Goal: Use online tool/utility: Utilize a website feature to perform a specific function

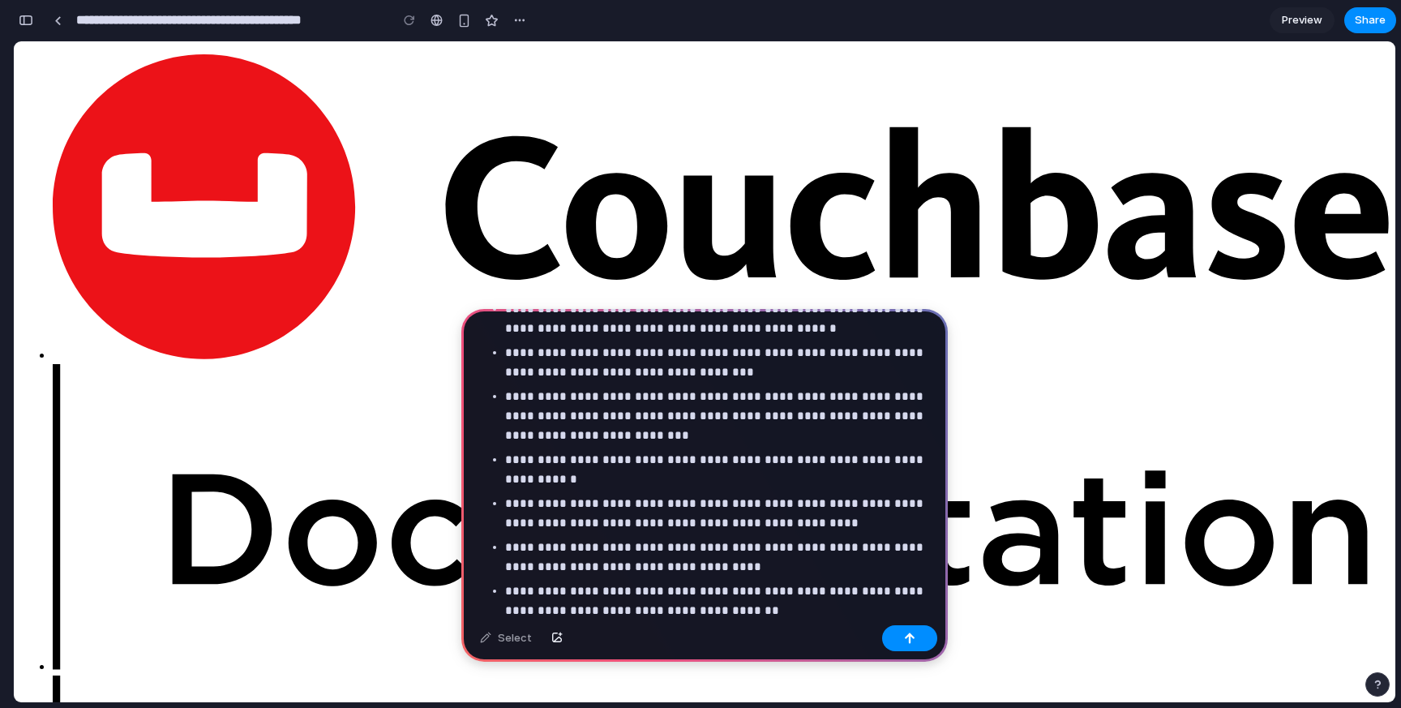
scroll to position [225, 0]
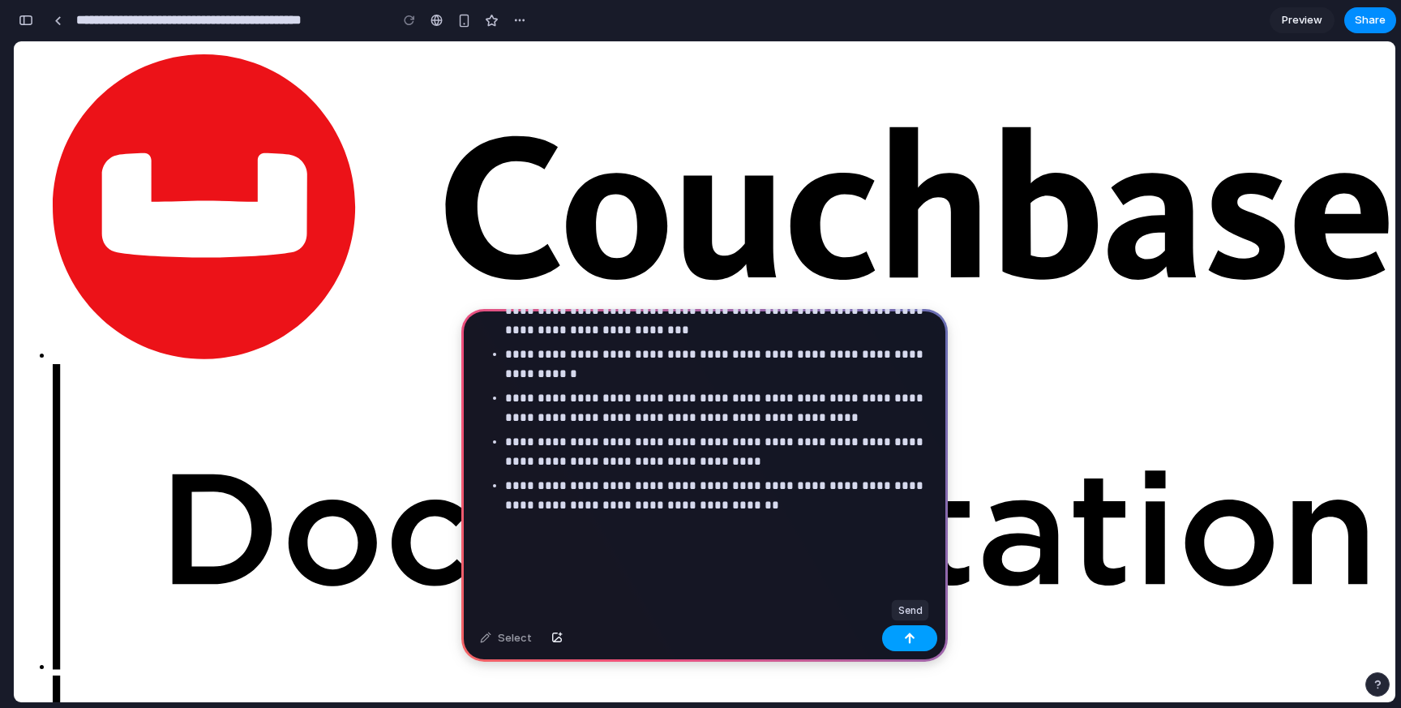
click at [905, 640] on div "button" at bounding box center [909, 637] width 11 height 11
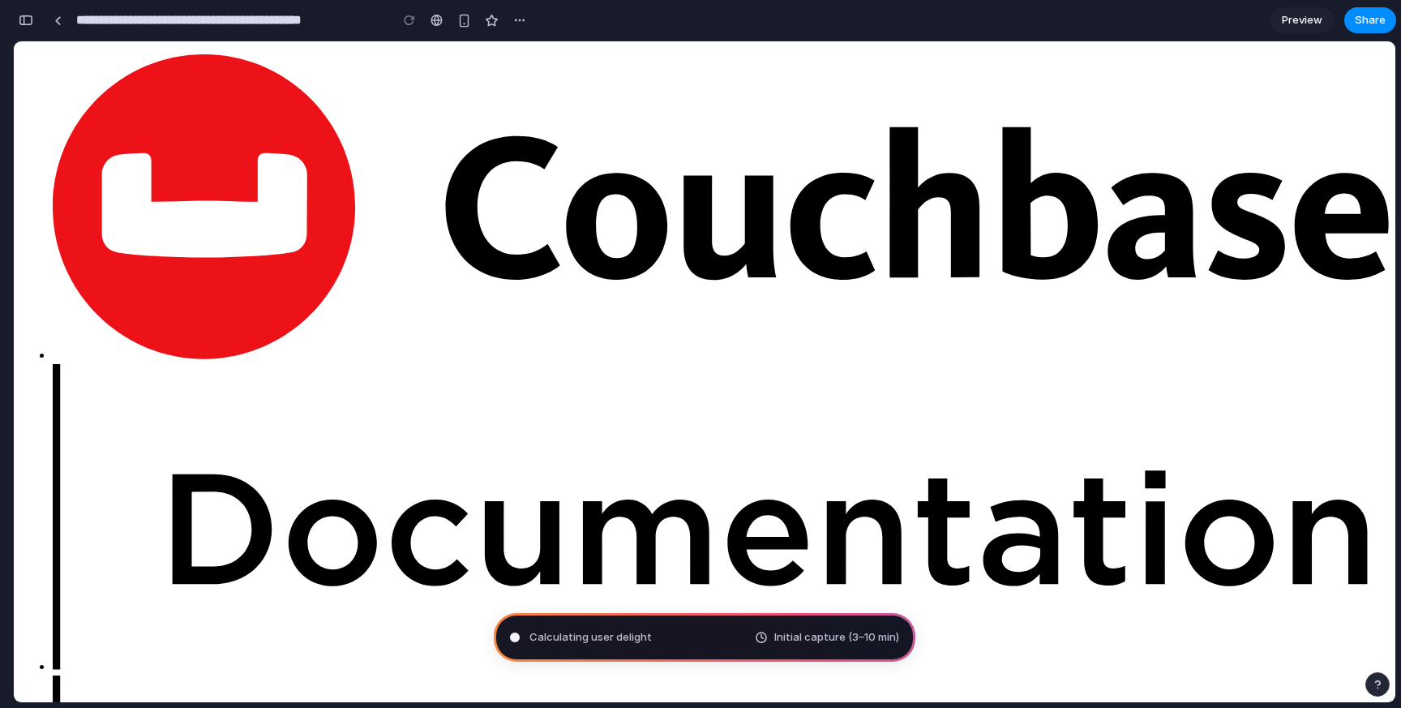
click at [23, 21] on div "button" at bounding box center [26, 20] width 15 height 11
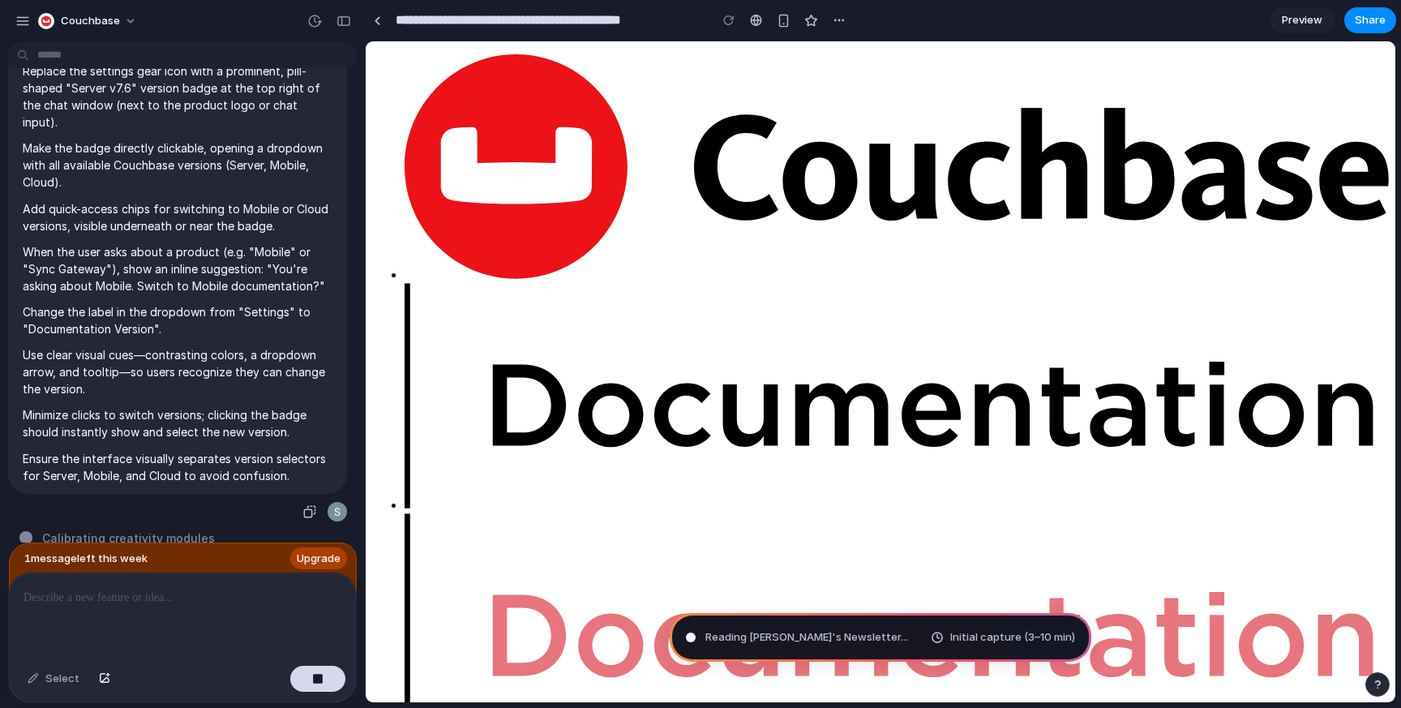
scroll to position [96, 0]
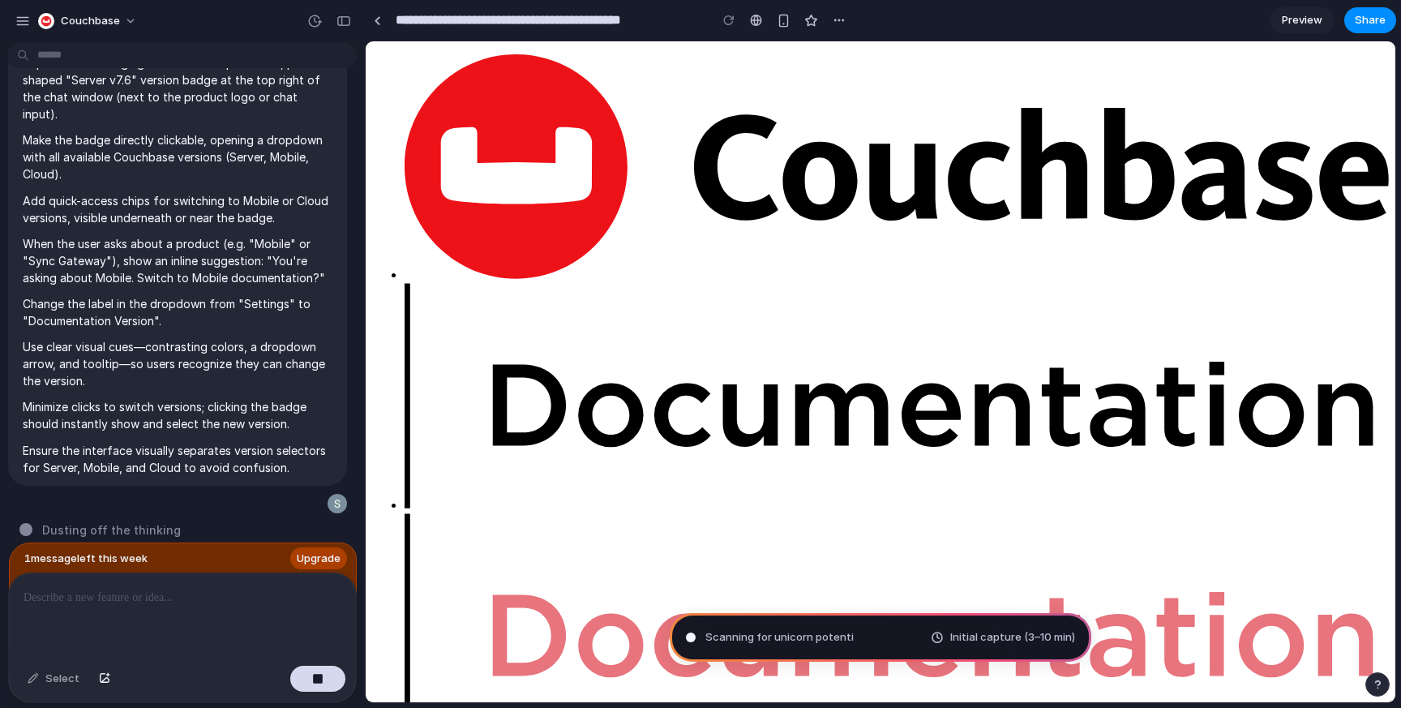
type input "**********"
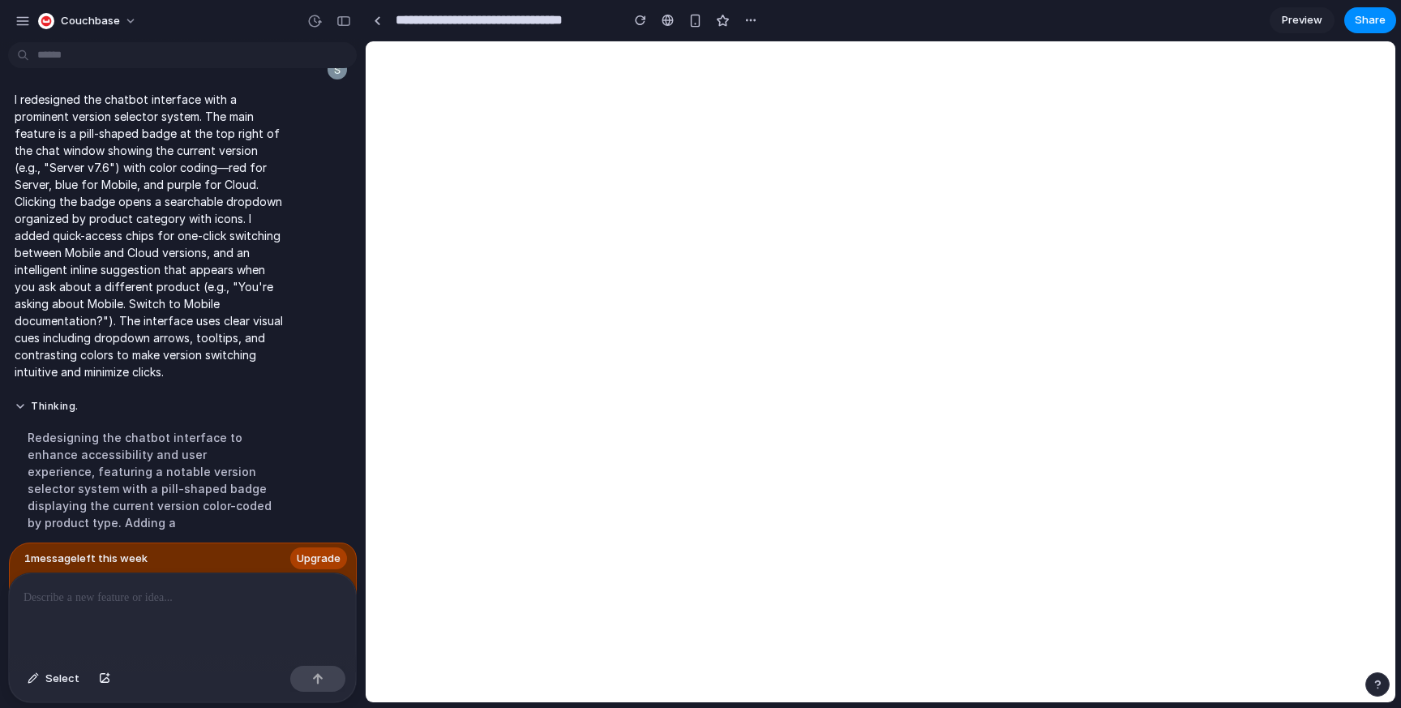
scroll to position [0, 0]
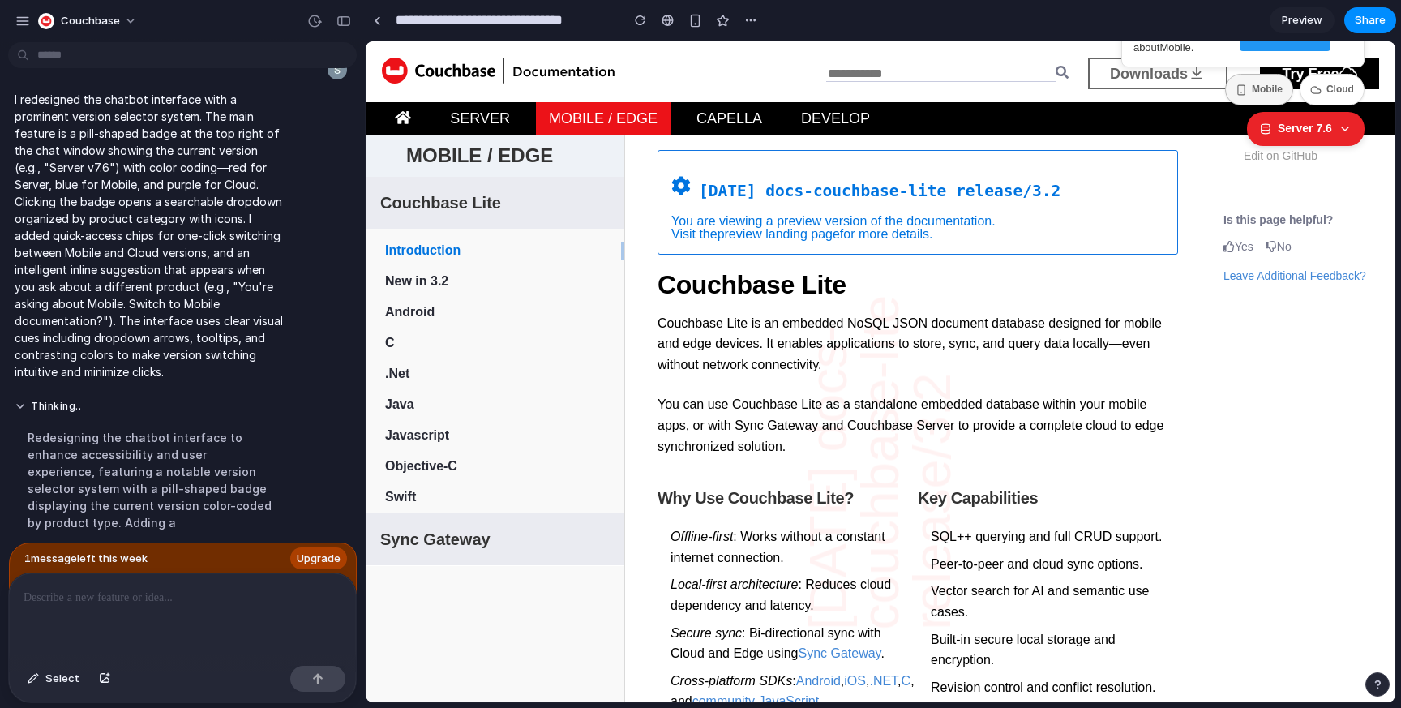
click at [1260, 88] on button "Mobile" at bounding box center [1259, 90] width 68 height 32
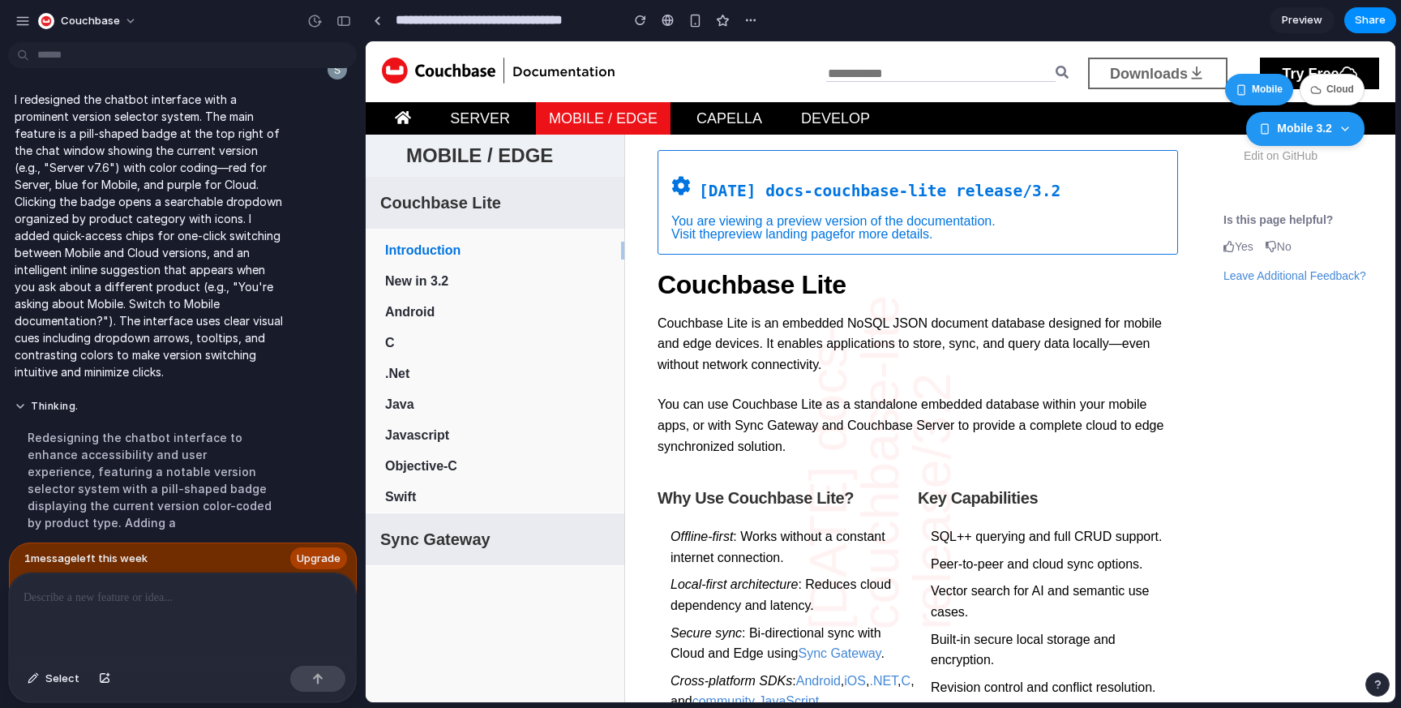
click at [1249, 88] on button "Mobile" at bounding box center [1259, 90] width 68 height 32
click at [1334, 87] on button "Cloud" at bounding box center [1331, 90] width 65 height 32
click at [1266, 84] on button "Mobile" at bounding box center [1259, 90] width 68 height 32
click at [1210, 96] on nav at bounding box center [880, 71] width 997 height 61
click at [1335, 129] on div "Mobile 3.2" at bounding box center [1305, 128] width 118 height 34
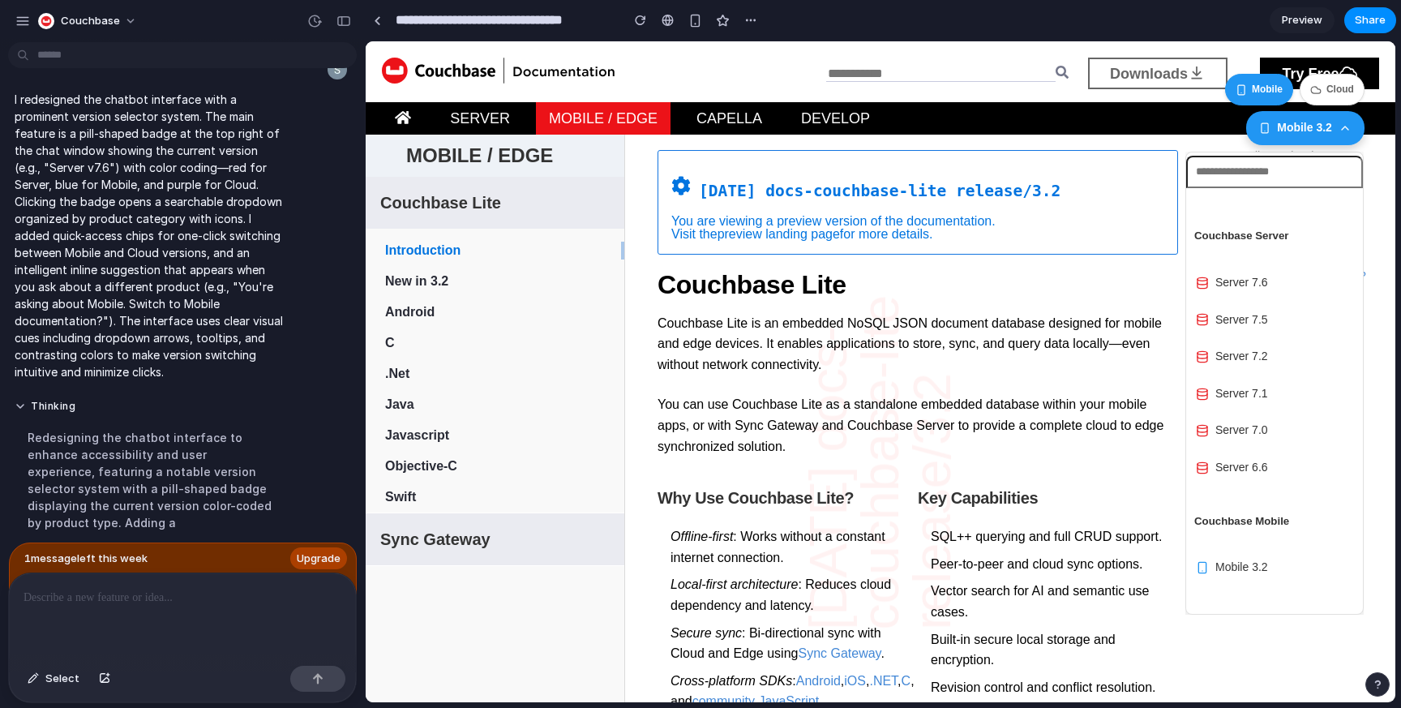
click at [1335, 129] on div "Mobile 3.2" at bounding box center [1305, 128] width 118 height 34
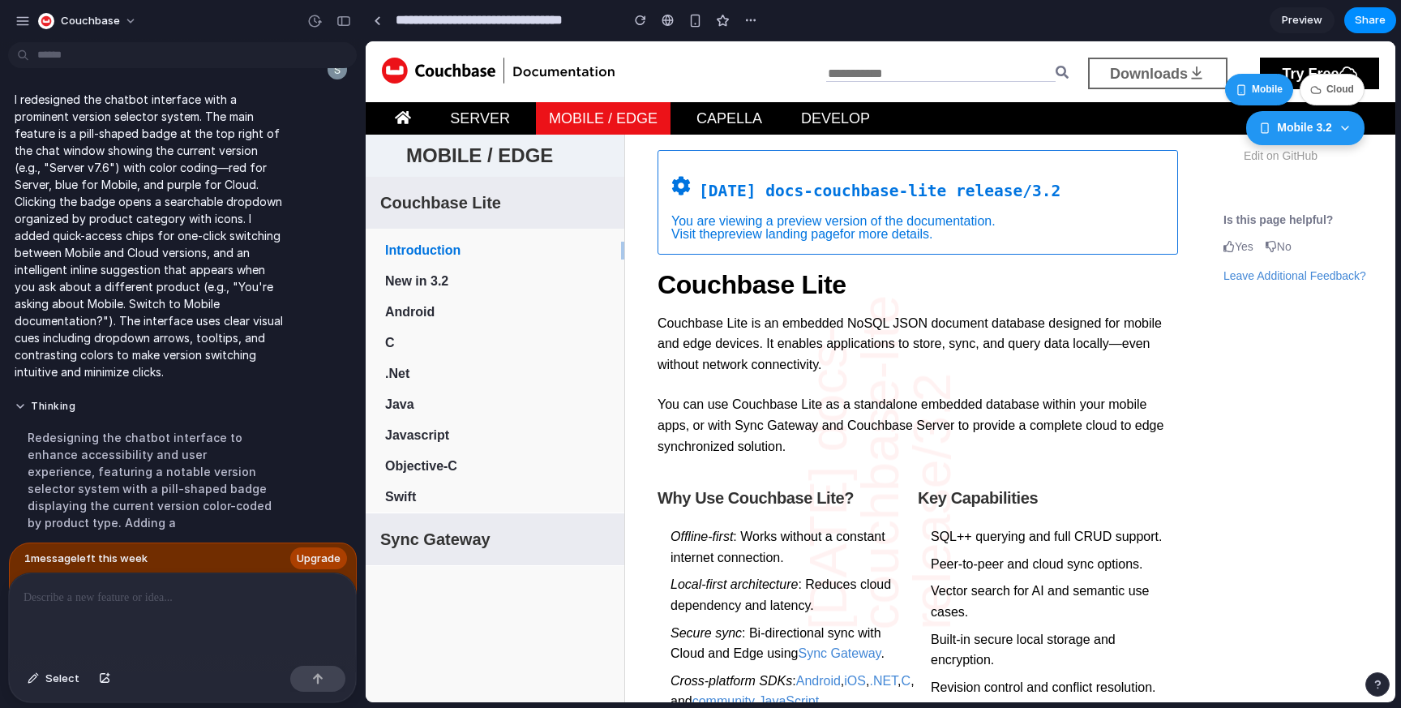
click at [1335, 129] on div "Mobile 3.2" at bounding box center [1305, 128] width 118 height 34
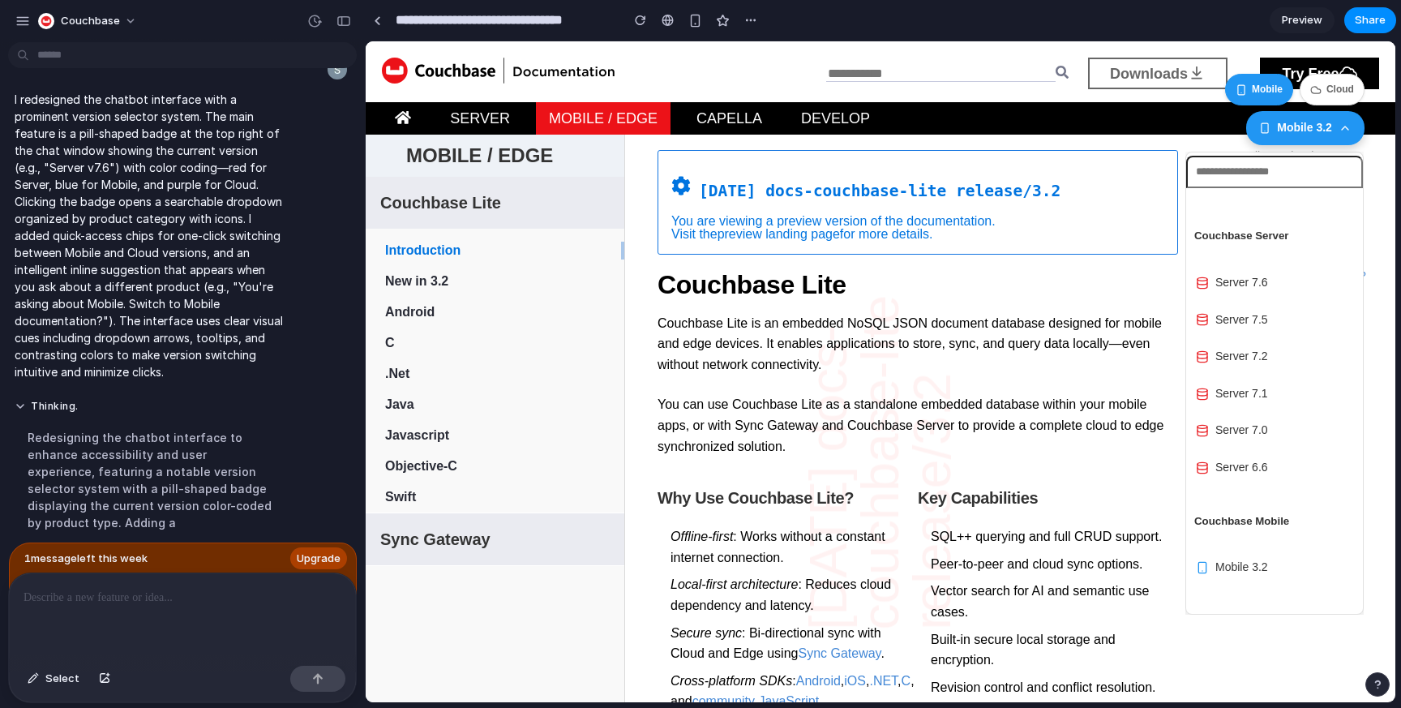
click at [1335, 129] on div "Mobile 3.2" at bounding box center [1305, 128] width 118 height 34
